Goal: Navigation & Orientation: Find specific page/section

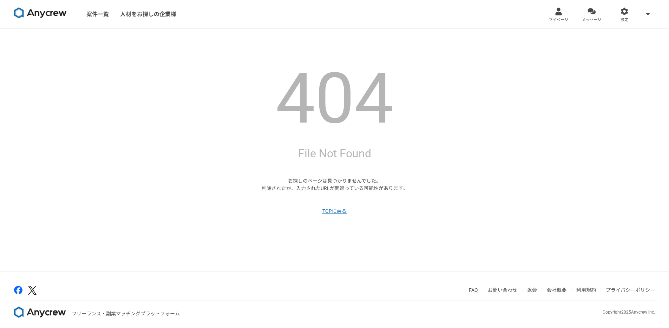
click at [246, 136] on section "404 File Not Found お探しのページは見つかりませんでした。 削除されたか、入力されたURLが間違っている可能性があります。 TOPに戻る" at bounding box center [334, 149] width 250 height 242
click at [98, 14] on link "案件一覧" at bounding box center [98, 14] width 34 height 28
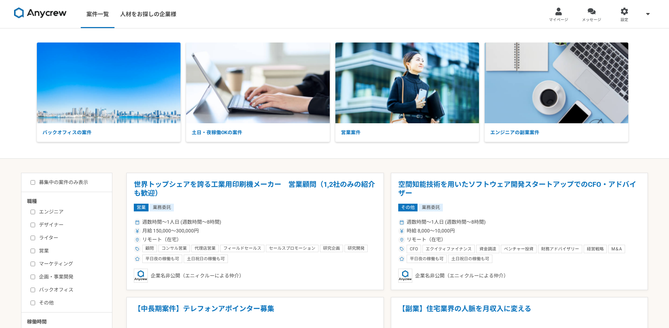
click at [546, 16] on link "マイページ" at bounding box center [558, 14] width 33 height 28
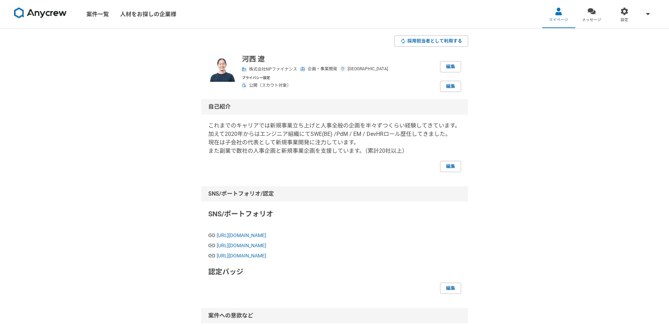
click at [631, 17] on link "設定" at bounding box center [623, 14] width 33 height 28
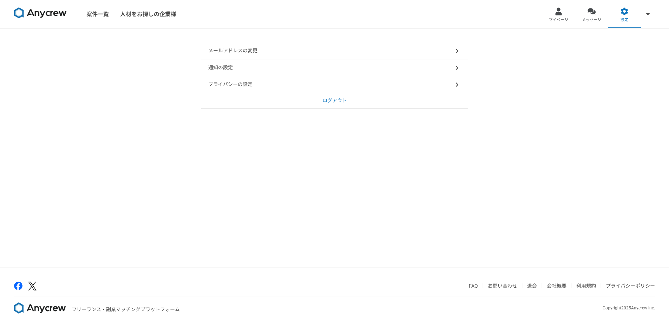
click at [260, 203] on div "メールアドレスの変更 通知の設定 プライバシーの設定 ログアウト" at bounding box center [334, 147] width 669 height 238
click at [39, 16] on img at bounding box center [40, 12] width 53 height 11
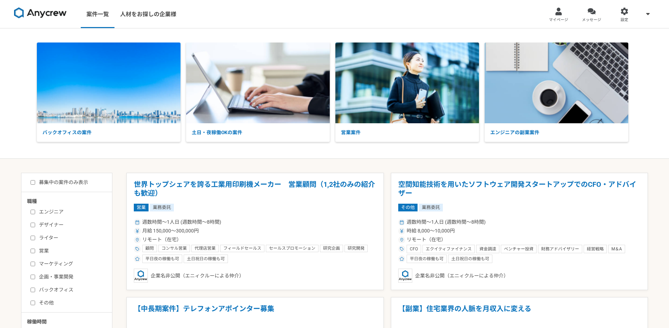
click at [643, 15] on span at bounding box center [647, 13] width 8 height 8
click at [61, 9] on img at bounding box center [40, 12] width 53 height 11
click at [34, 15] on img at bounding box center [40, 12] width 53 height 11
